Goal: Task Accomplishment & Management: Complete application form

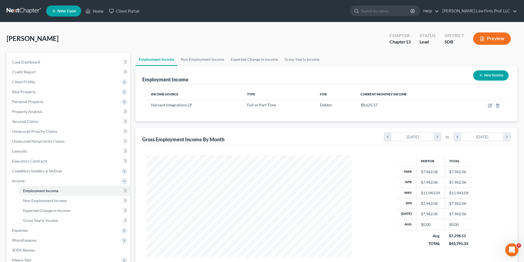
scroll to position [103, 216]
drag, startPoint x: 306, startPoint y: 45, endPoint x: 308, endPoint y: 39, distance: 5.6
click at [306, 43] on div "[PERSON_NAME] Upgraded Chapter Chapter 13 Status Lead District SDB Preview" at bounding box center [262, 41] width 510 height 24
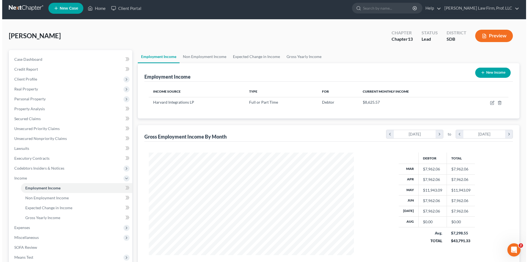
scroll to position [0, 0]
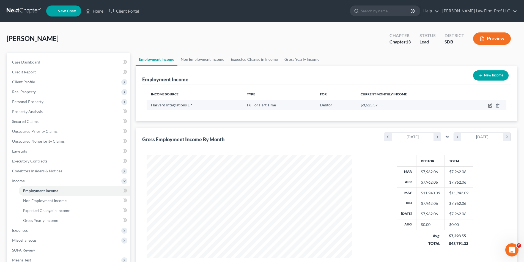
click at [491, 104] on icon "button" at bounding box center [490, 105] width 2 height 2
select select "0"
select select "43"
select select "2"
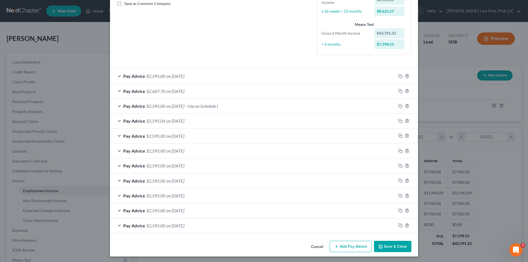
scroll to position [129, 0]
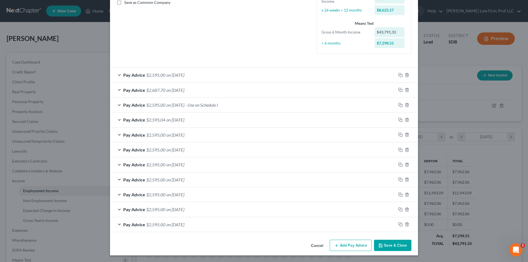
click at [345, 246] on button "Add Pay Advice" at bounding box center [351, 246] width 42 height 12
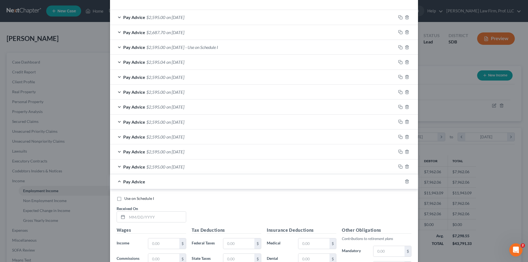
scroll to position [294, 0]
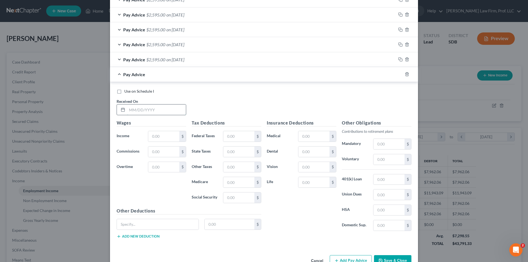
click at [141, 110] on input "text" at bounding box center [156, 109] width 59 height 10
type input "[DATE]"
type input "3,981.03"
type input "463.12"
type input "53.51"
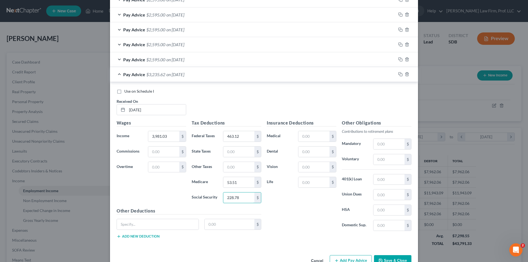
type input "228.78"
drag, startPoint x: 303, startPoint y: 138, endPoint x: 304, endPoint y: 134, distance: 4.1
click at [303, 138] on input "text" at bounding box center [313, 136] width 31 height 10
type input "214.26"
type input "25.12"
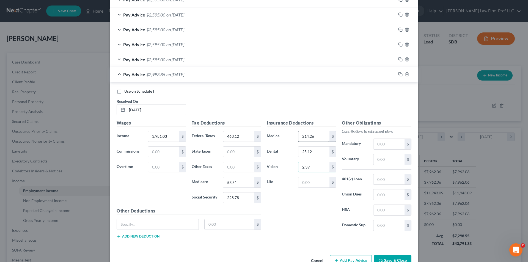
type input "2.39"
click at [379, 205] on input "text" at bounding box center [388, 210] width 31 height 10
type input "49.23"
click at [380, 145] on input "text" at bounding box center [388, 144] width 31 height 10
type input "118.85"
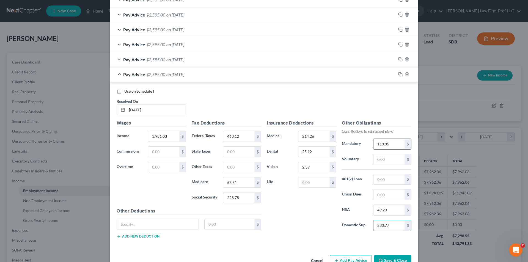
type input "230.77"
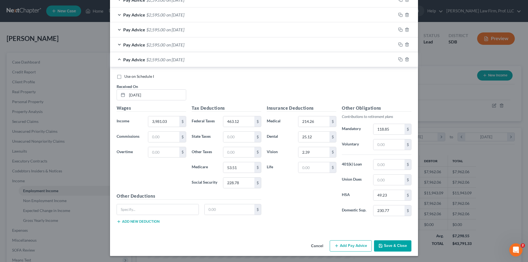
scroll to position [310, 0]
click at [352, 242] on button "Add Pay Advice" at bounding box center [351, 246] width 42 height 12
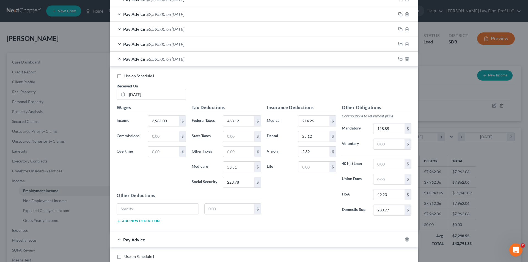
scroll to position [419, 0]
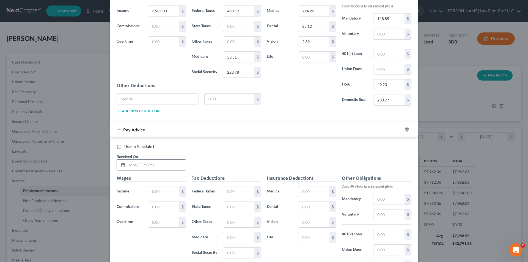
click at [137, 166] on input "text" at bounding box center [156, 165] width 59 height 10
type input "[DATE]"
type input "3,981.03"
type input "463.12"
type input "53.51"
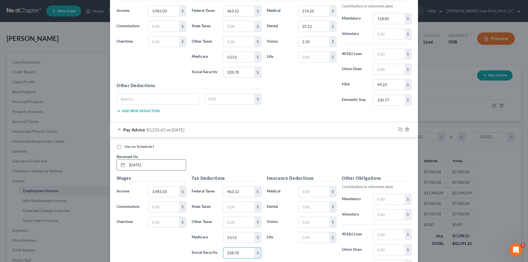
type input "228.78"
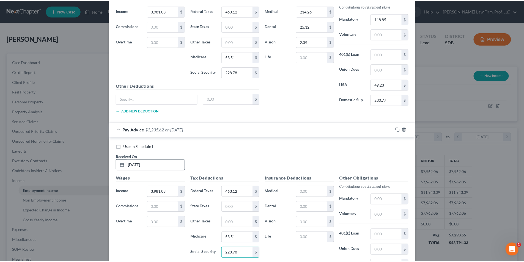
scroll to position [490, 0]
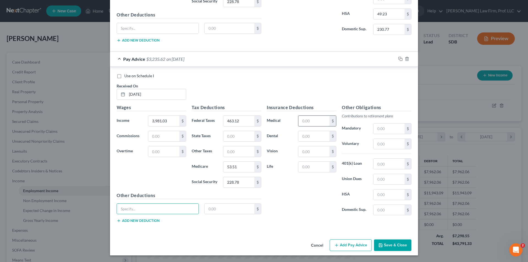
click at [311, 118] on input "text" at bounding box center [313, 121] width 31 height 10
type input "214.26"
type input "25.12"
type input "2.39"
type input "118.85"
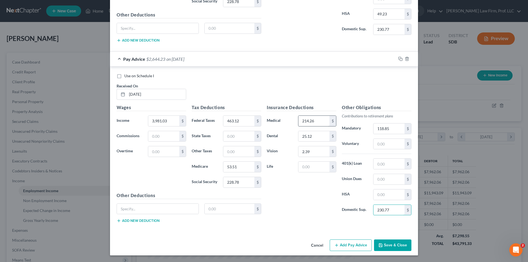
type input "230.77"
type input "49.23"
click at [390, 245] on button "Save & Close" at bounding box center [392, 245] width 37 height 12
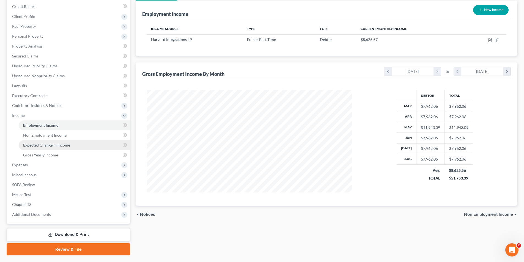
scroll to position [80, 0]
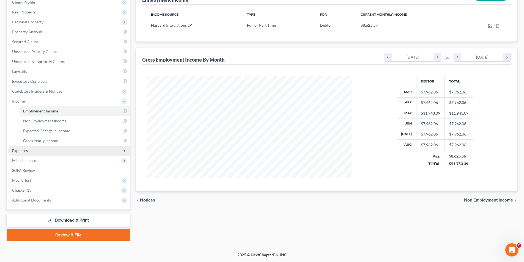
click at [21, 151] on span "Expenses" at bounding box center [20, 150] width 16 height 5
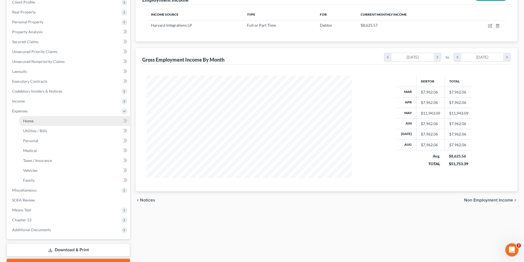
click at [34, 122] on link "Home" at bounding box center [74, 121] width 111 height 10
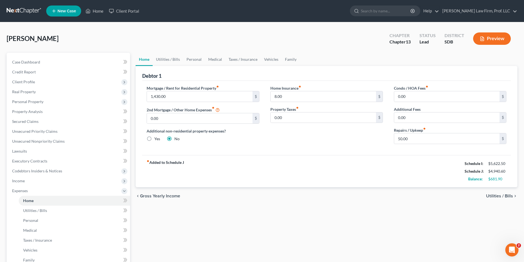
click at [207, 226] on div "Home Utilities / Bills Personal Medical Taxes / Insurance Vehicles Family Debto…" at bounding box center [326, 202] width 387 height 298
click at [172, 59] on link "Utilities / Bills" at bounding box center [168, 59] width 31 height 13
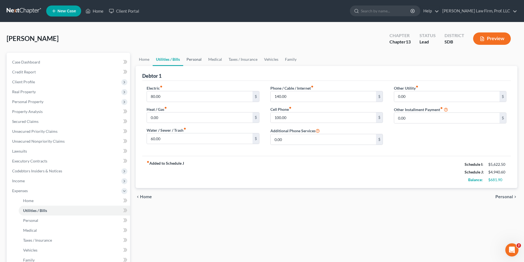
click at [194, 59] on link "Personal" at bounding box center [194, 59] width 22 height 13
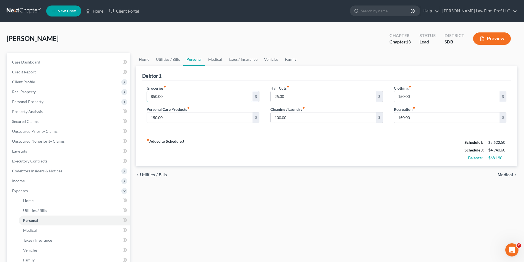
click at [178, 93] on input "850.00" at bounding box center [199, 96] width 105 height 10
click at [291, 60] on link "Family" at bounding box center [290, 59] width 18 height 13
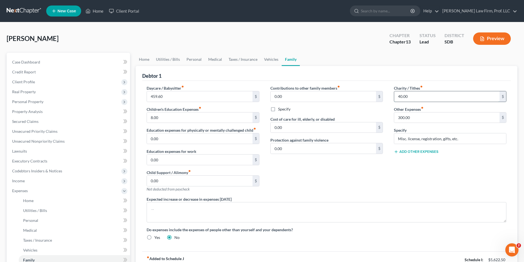
click at [424, 94] on input "40.00" at bounding box center [446, 96] width 105 height 10
click at [145, 60] on link "Home" at bounding box center [144, 59] width 17 height 13
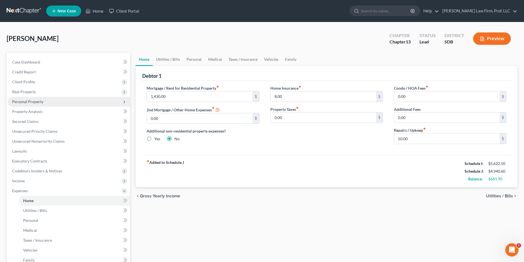
click at [26, 99] on span "Personal Property" at bounding box center [27, 101] width 31 height 5
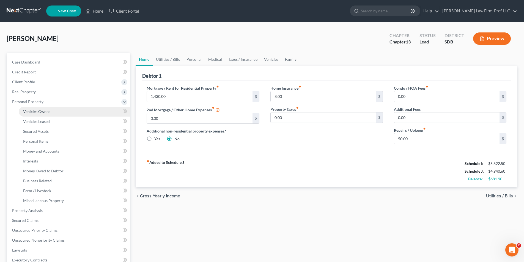
click at [38, 111] on span "Vehicles Owned" at bounding box center [36, 111] width 27 height 5
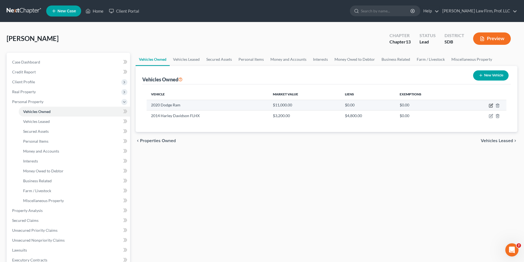
click at [490, 105] on icon "button" at bounding box center [490, 105] width 4 height 4
select select "0"
select select "6"
select select "4"
select select "0"
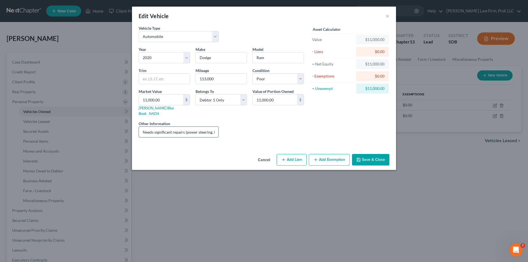
click at [200, 127] on input "Needs significant repairs (power steering, ball joints, and tires)" at bounding box center [178, 132] width 79 height 10
click at [213, 127] on input "Needs significant repairs (power steering, ball joints, and tires)" at bounding box center [178, 132] width 79 height 10
drag, startPoint x: 221, startPoint y: 79, endPoint x: 182, endPoint y: 76, distance: 39.4
click at [182, 76] on div "Year Select 2026 2025 2024 2023 2022 2021 2020 2019 2018 2017 2016 2015 2014 20…" at bounding box center [221, 93] width 171 height 95
type input "115000"
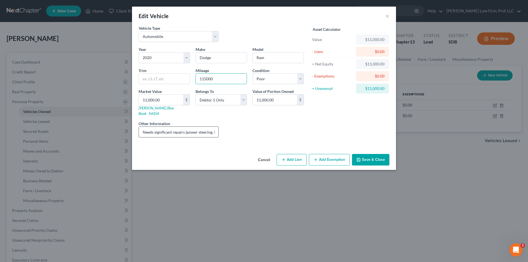
click at [193, 128] on input "Needs significant repairs (power steering, ball joints, and tires)" at bounding box center [178, 132] width 79 height 10
click at [198, 127] on input "Needs significant repairs (power steering, ball joints, and tires)" at bounding box center [178, 132] width 79 height 10
click at [213, 127] on input "Needs significant repairs (power steering, ball joints, and tires)" at bounding box center [178, 132] width 79 height 10
type input "Needs significant repairs (power steering, ball joints, tires, suspension issue…"
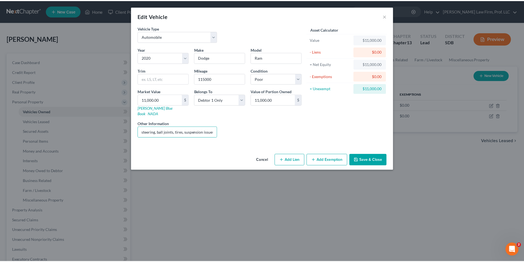
scroll to position [0, 0]
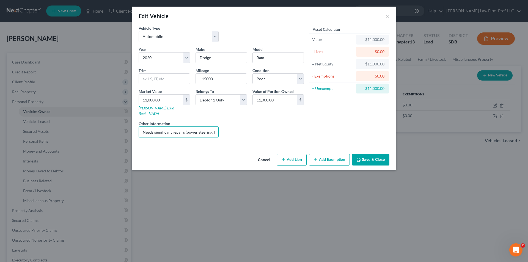
click at [372, 154] on button "Save & Close" at bounding box center [370, 160] width 37 height 12
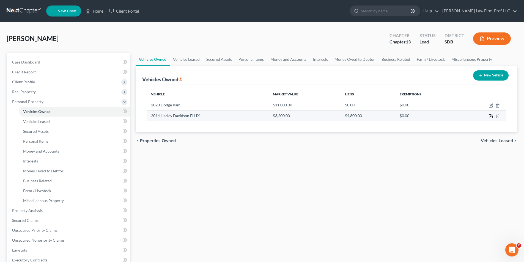
click at [489, 116] on icon "button" at bounding box center [490, 116] width 4 height 4
select select "7"
select select "12"
select select "3"
select select "0"
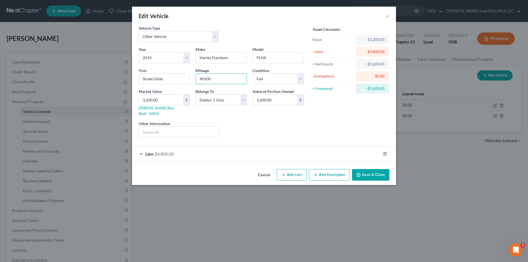
drag, startPoint x: 226, startPoint y: 78, endPoint x: 161, endPoint y: 69, distance: 65.2
click at [161, 69] on div "Year Select 2026 2025 2024 2023 2022 2021 2020 2019 2018 2017 2016 2015 2014 20…" at bounding box center [221, 93] width 171 height 95
type input "45000.00"
click at [270, 79] on select "Select Excellent Very Good Good Fair Poor" at bounding box center [277, 78] width 51 height 11
select select
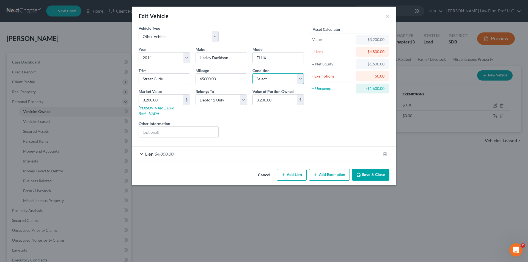
click at [252, 73] on select "Select Excellent Very Good Good Fair Poor" at bounding box center [277, 78] width 51 height 11
click at [375, 170] on button "Save & Close" at bounding box center [370, 175] width 37 height 12
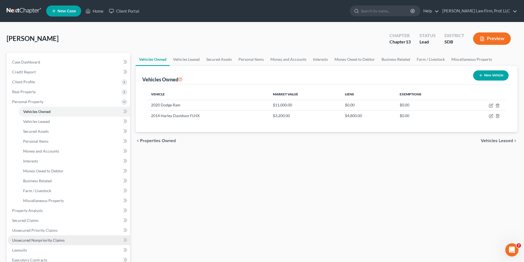
click at [42, 238] on span "Unsecured Nonpriority Claims" at bounding box center [38, 240] width 53 height 5
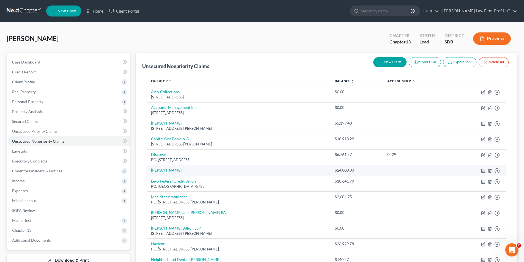
click at [166, 170] on link "[PERSON_NAME]" at bounding box center [166, 170] width 31 height 5
select select "0"
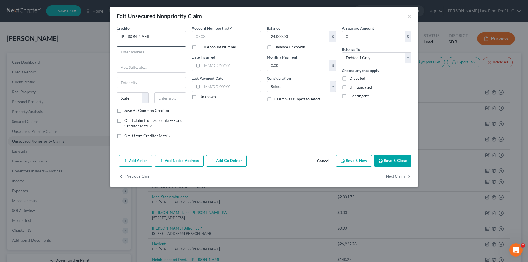
click at [161, 47] on input "text" at bounding box center [151, 52] width 69 height 10
type input "[STREET_ADDRESS]"
type input "C"
type input "[GEOGRAPHIC_DATA]"
select select "43"
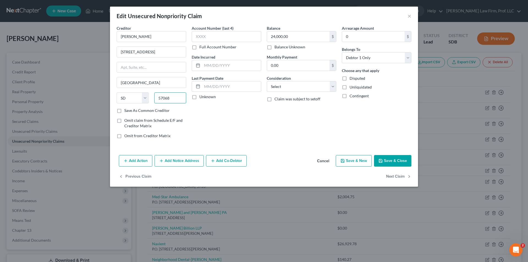
type input "57068"
click at [390, 159] on button "Save & Close" at bounding box center [392, 161] width 37 height 12
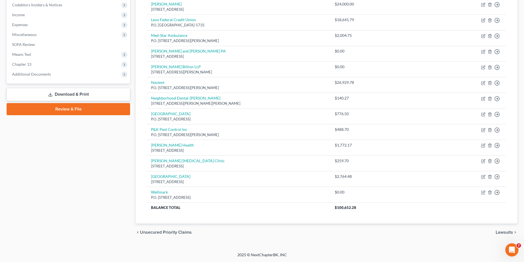
click at [76, 95] on link "Download & Print" at bounding box center [68, 94] width 123 height 13
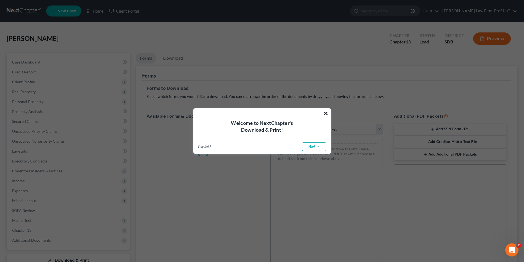
click at [326, 111] on button "×" at bounding box center [325, 113] width 5 height 9
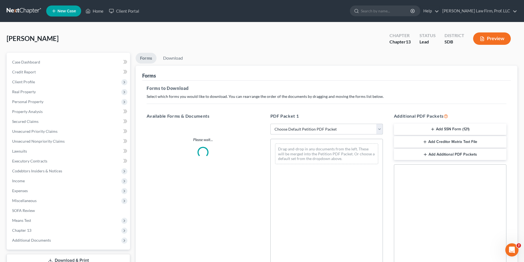
drag, startPoint x: 324, startPoint y: 128, endPoint x: 319, endPoint y: 126, distance: 4.9
click at [324, 128] on select "Choose Default Petition PDF Packet Complete Bankruptcy Petition (all forms and …" at bounding box center [326, 129] width 112 height 11
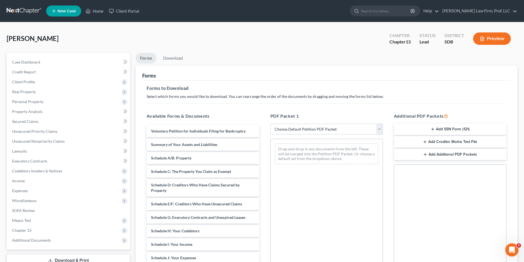
select select "0"
click at [270, 124] on select "Choose Default Petition PDF Packet Complete Bankruptcy Petition (all forms and …" at bounding box center [326, 129] width 112 height 11
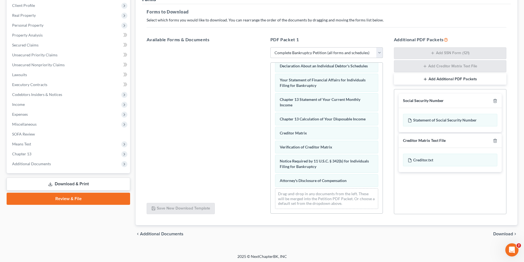
scroll to position [78, 0]
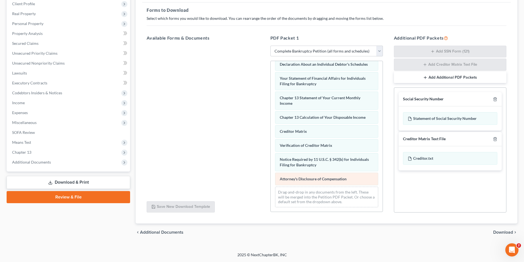
click at [270, 122] on div "Voluntary Petition for Individuals Filing for Bankruptcy Summary of Your Assets…" at bounding box center [326, 54] width 112 height 315
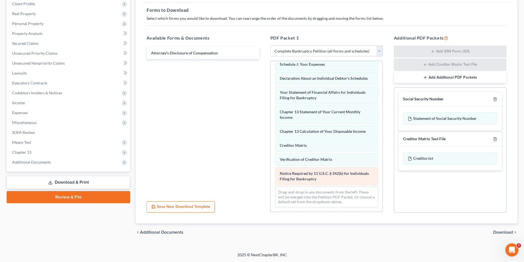
click at [270, 146] on div "Voluntary Petition for Individuals Filing for Bankruptcy Summary of Your Assets…" at bounding box center [326, 61] width 112 height 301
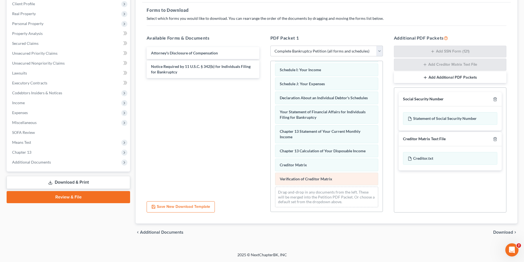
click at [270, 146] on div "Voluntary Petition for Individuals Filing for Bankruptcy Summary of Your Assets…" at bounding box center [326, 70] width 112 height 281
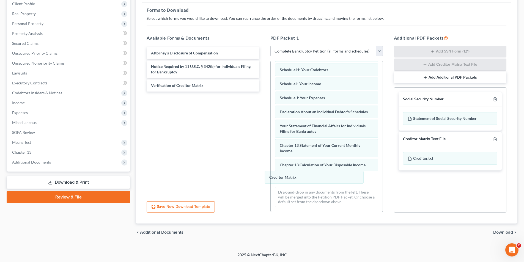
drag, startPoint x: 295, startPoint y: 181, endPoint x: 194, endPoint y: 154, distance: 103.9
click at [270, 157] on div "Creditor Matrix Voluntary Petition for Individuals Filing for Bankruptcy Summar…" at bounding box center [326, 77] width 112 height 267
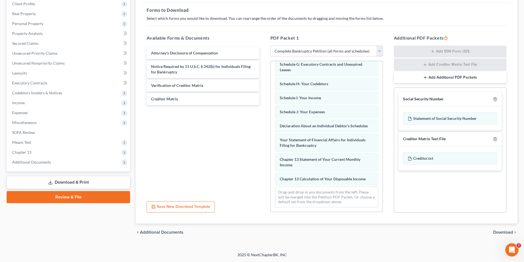
click at [497, 234] on span "Download" at bounding box center [503, 232] width 20 height 4
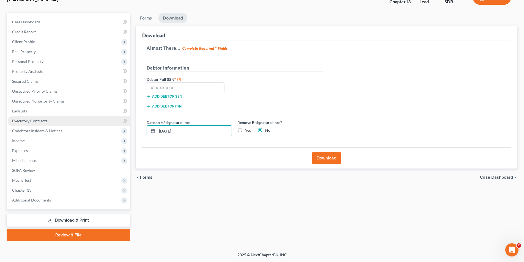
drag, startPoint x: 187, startPoint y: 131, endPoint x: 108, endPoint y: 121, distance: 79.0
click at [108, 121] on div "Petition Navigation Case Dashboard Payments Invoices Payments Payments Credit R…" at bounding box center [262, 127] width 516 height 228
click at [334, 161] on button "Download" at bounding box center [326, 158] width 29 height 12
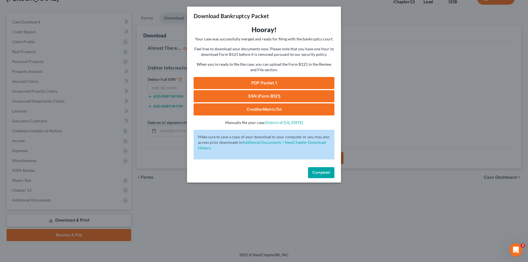
click at [95, 236] on div "Download Bankruptcy Packet Hooray! Your case was successfully merged and ready …" at bounding box center [264, 131] width 528 height 262
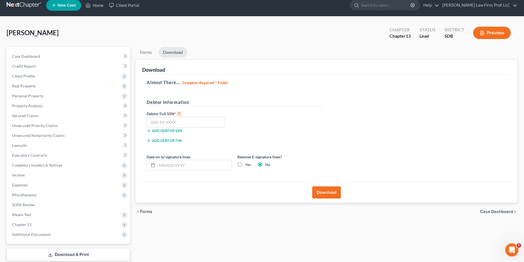
scroll to position [0, 0]
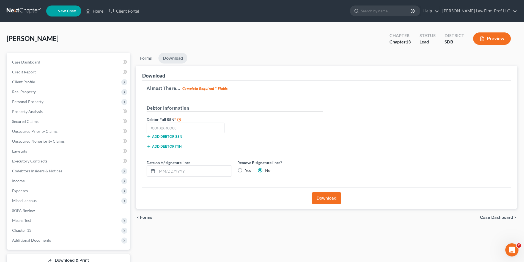
click at [180, 56] on link "Download" at bounding box center [172, 58] width 29 height 11
click at [332, 199] on button "Download" at bounding box center [326, 198] width 29 height 12
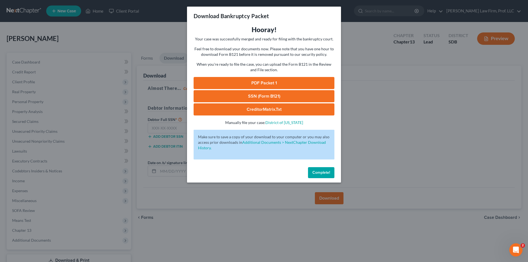
click at [261, 81] on link "PDF Packet 1" at bounding box center [264, 83] width 141 height 12
click at [324, 170] on button "Complete!" at bounding box center [321, 172] width 26 height 11
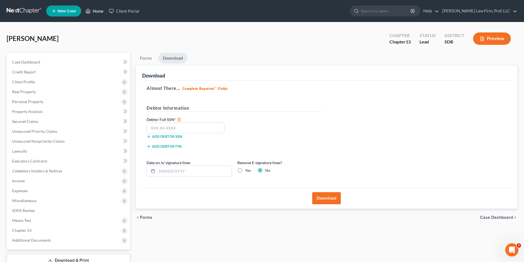
click at [98, 12] on link "Home" at bounding box center [94, 11] width 23 height 10
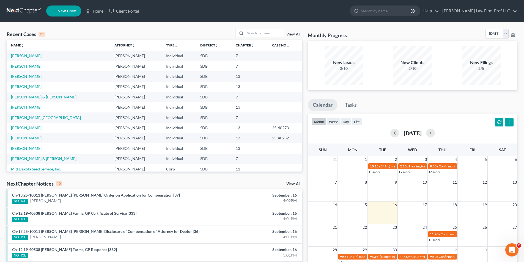
click at [294, 35] on link "View All" at bounding box center [293, 34] width 14 height 4
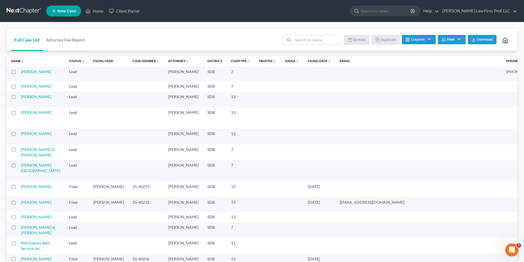
click at [19, 73] on label at bounding box center [19, 73] width 0 height 0
click at [21, 72] on input "checkbox" at bounding box center [23, 71] width 4 height 4
click at [360, 38] on button "Archive" at bounding box center [357, 39] width 25 height 9
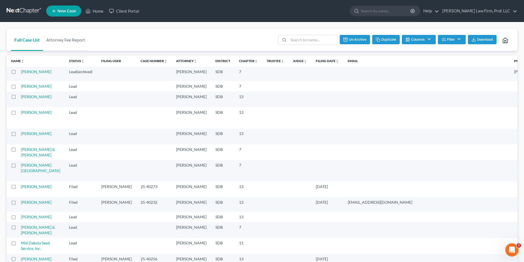
checkbox input "false"
click at [92, 12] on link "Home" at bounding box center [94, 11] width 23 height 10
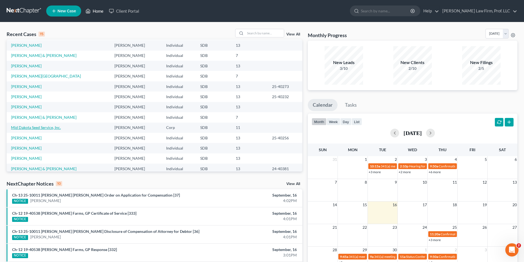
scroll to position [38, 0]
